Goal: Task Accomplishment & Management: Manage account settings

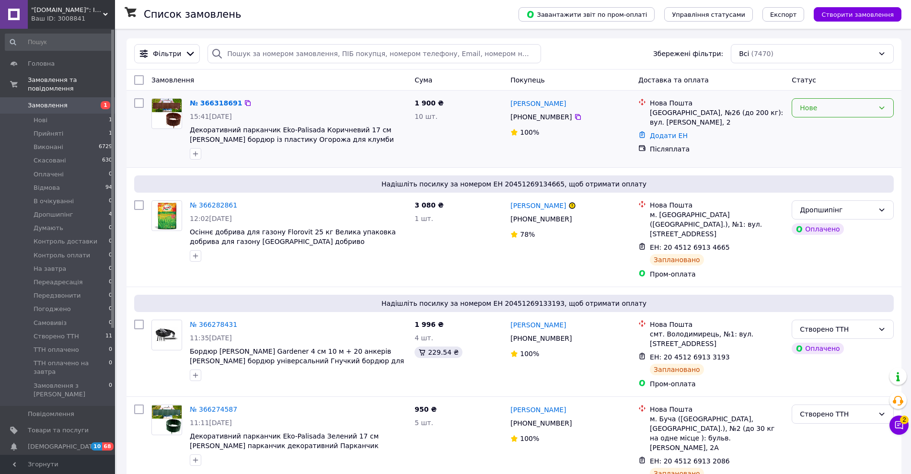
click at [859, 110] on div "Нове" at bounding box center [836, 108] width 74 height 11
click at [845, 128] on li "Прийнято" at bounding box center [842, 128] width 101 height 17
click at [239, 103] on icon at bounding box center [243, 103] width 8 height 8
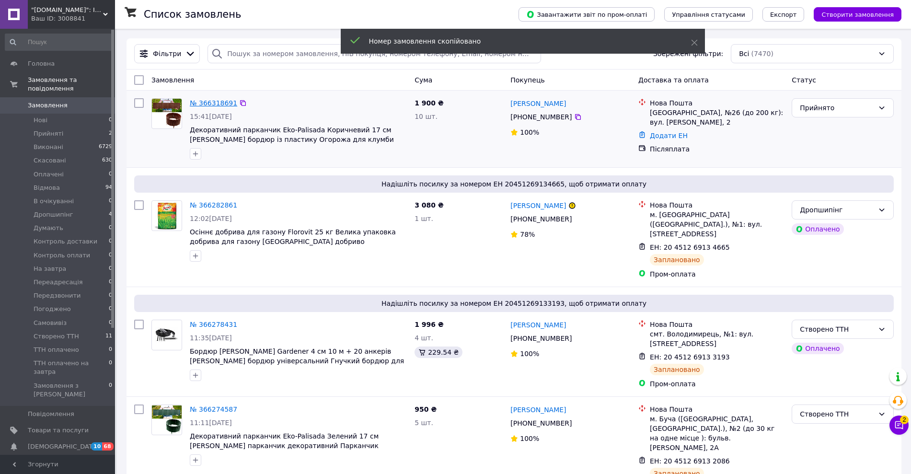
click at [222, 103] on link "№ 366318691" at bounding box center [213, 103] width 47 height 8
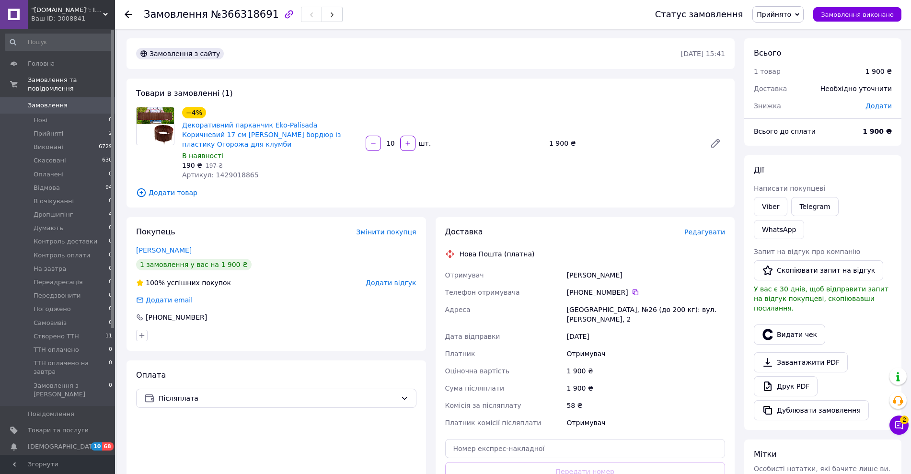
click at [707, 228] on span "Редагувати" at bounding box center [704, 232] width 41 height 8
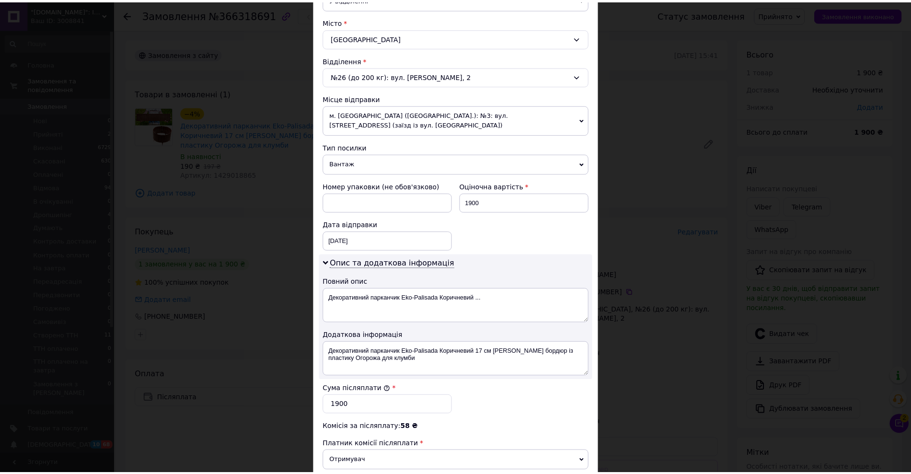
scroll to position [359, 0]
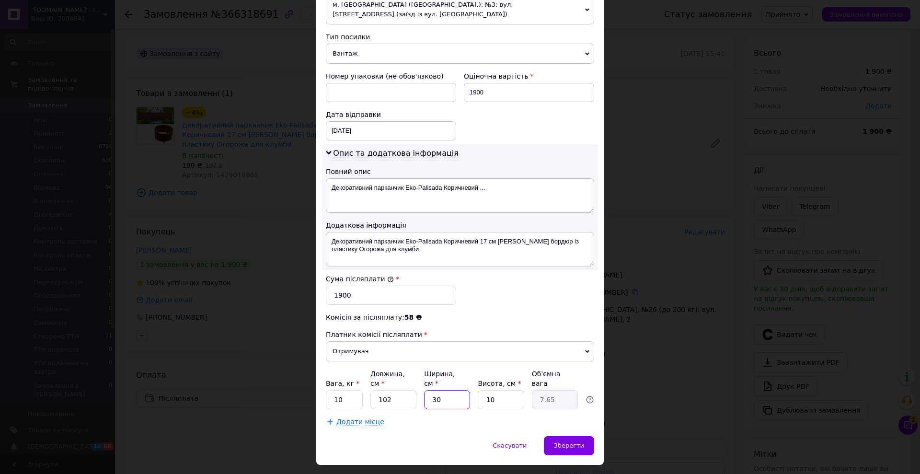
click at [452, 390] on input "30" at bounding box center [447, 399] width 46 height 19
drag, startPoint x: 429, startPoint y: 382, endPoint x: 417, endPoint y: 382, distance: 12.5
click at [417, 382] on div "Вага, кг * 10 Довжина, см * 102 Ширина, см * 30 Висота, см * 10 Об'ємна вага 7.…" at bounding box center [460, 389] width 268 height 40
type input "2"
type input "0.51"
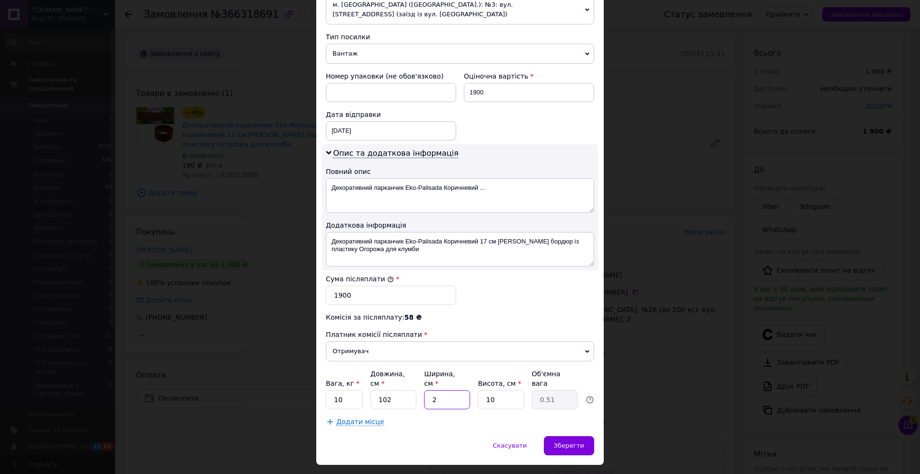
type input "26"
type input "6.63"
type input "26"
click at [417, 436] on div "Скасувати   Зберегти" at bounding box center [459, 450] width 287 height 29
click at [565, 442] on span "Зберегти" at bounding box center [569, 445] width 30 height 7
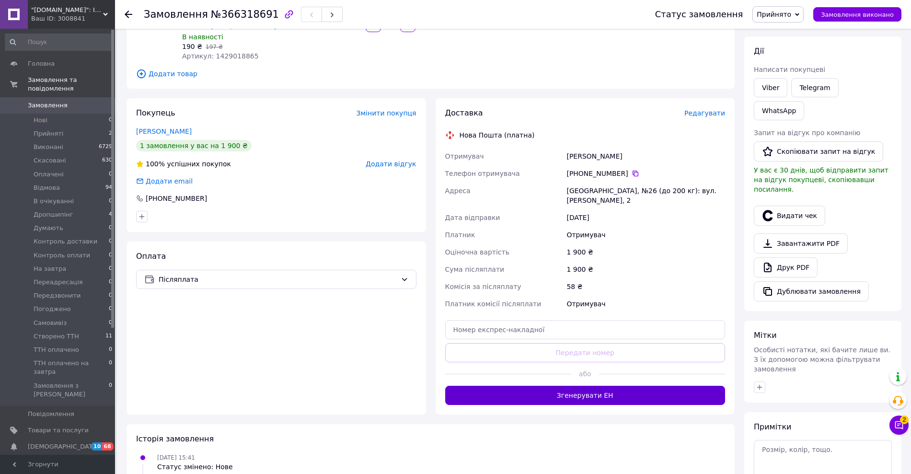
scroll to position [120, 0]
click at [599, 385] on button "Згенерувати ЕН" at bounding box center [585, 394] width 280 height 19
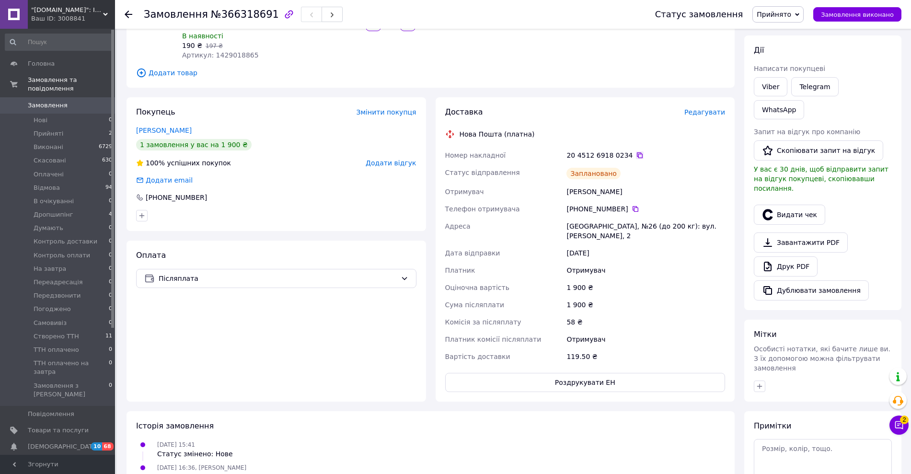
click at [636, 151] on icon at bounding box center [640, 155] width 8 height 8
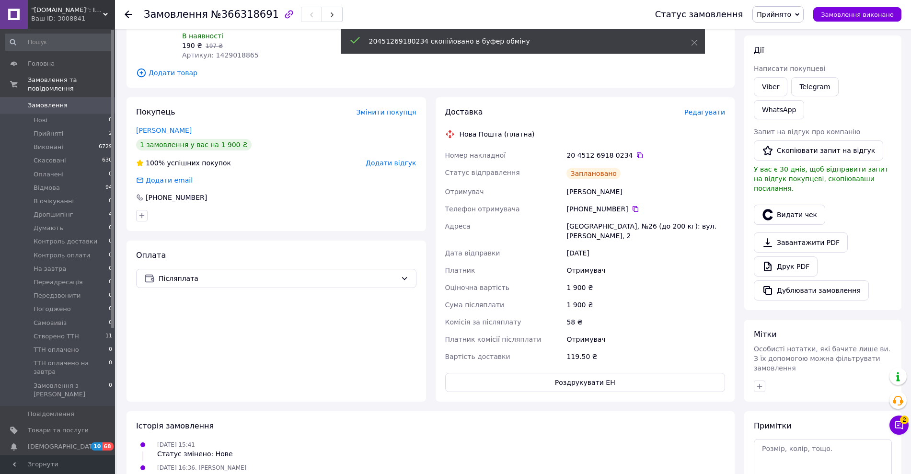
click at [780, 13] on span "Прийнято" at bounding box center [773, 15] width 34 height 8
click at [805, 80] on li "Створено ТТН" at bounding box center [796, 80] width 89 height 14
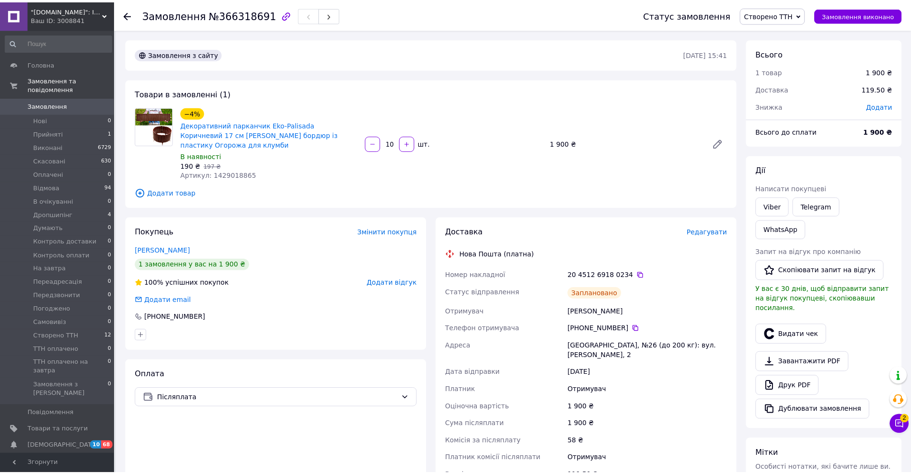
scroll to position [120, 0]
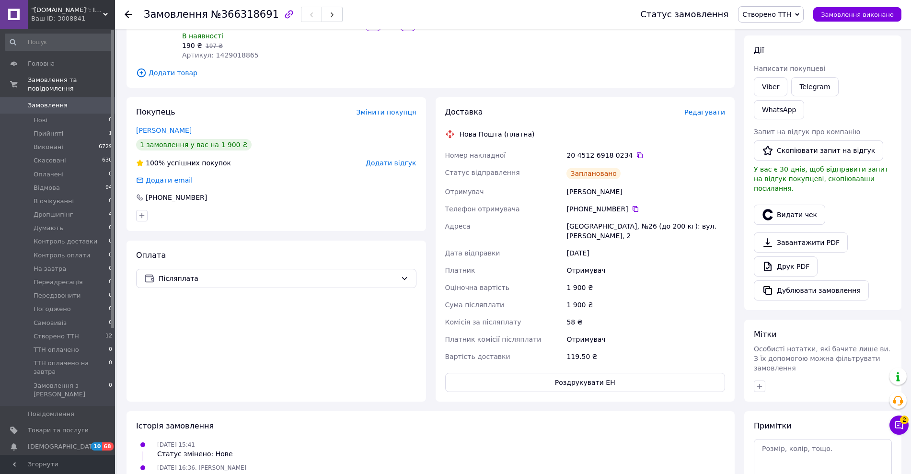
click at [131, 13] on icon at bounding box center [129, 15] width 8 height 8
